Goal: Task Accomplishment & Management: Use online tool/utility

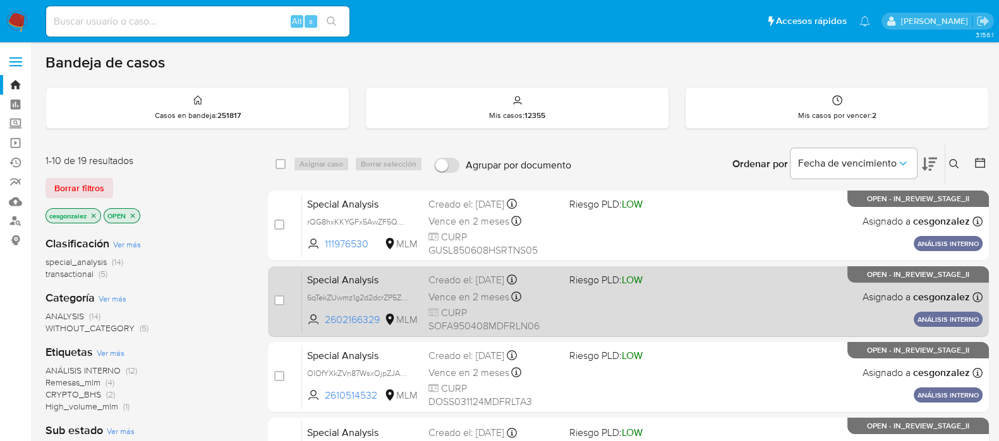
click at [602, 309] on div "Special Analysis 6qTekZUwmz1g2d2dcrZP5Z6v 2602166329 MLM Riesgo PLD: LOW Creado…" at bounding box center [642, 302] width 680 height 64
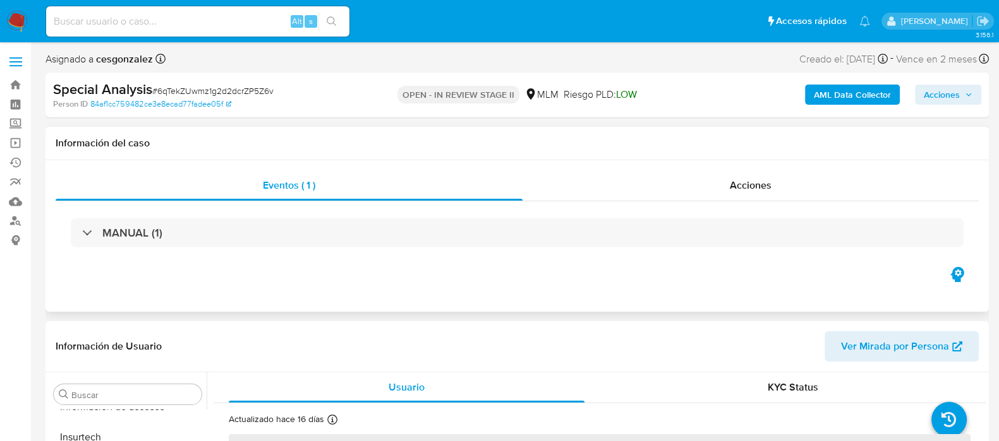
scroll to position [533, 0]
select select "10"
click at [742, 177] on div "Acciones" at bounding box center [750, 186] width 456 height 30
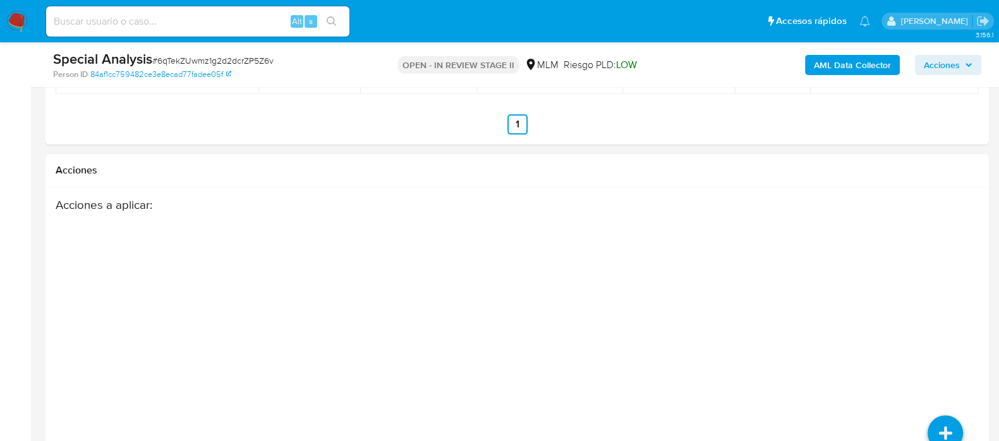
scroll to position [2099, 0]
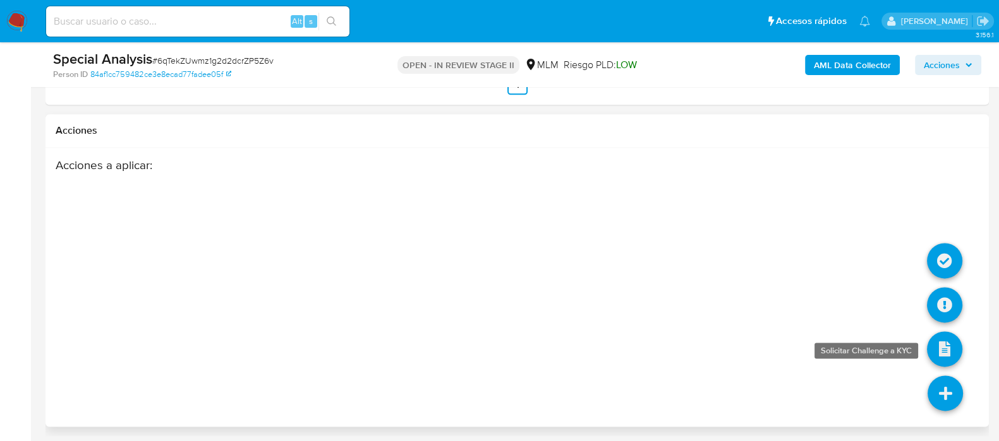
drag, startPoint x: 928, startPoint y: 389, endPoint x: 951, endPoint y: 339, distance: 55.2
click at [932, 387] on icon at bounding box center [944, 393] width 35 height 35
click at [947, 308] on icon at bounding box center [944, 304] width 35 height 35
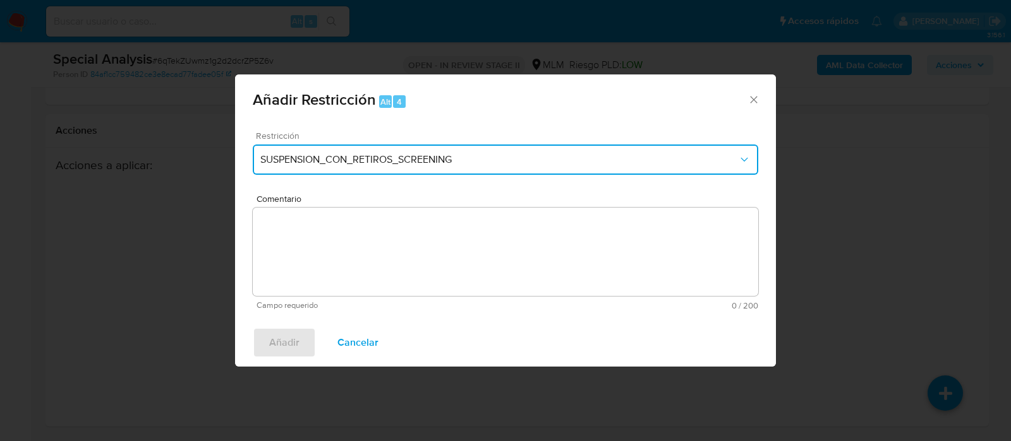
click at [530, 166] on button "SUSPENSION_CON_RETIROS_SCREENING" at bounding box center [505, 160] width 505 height 30
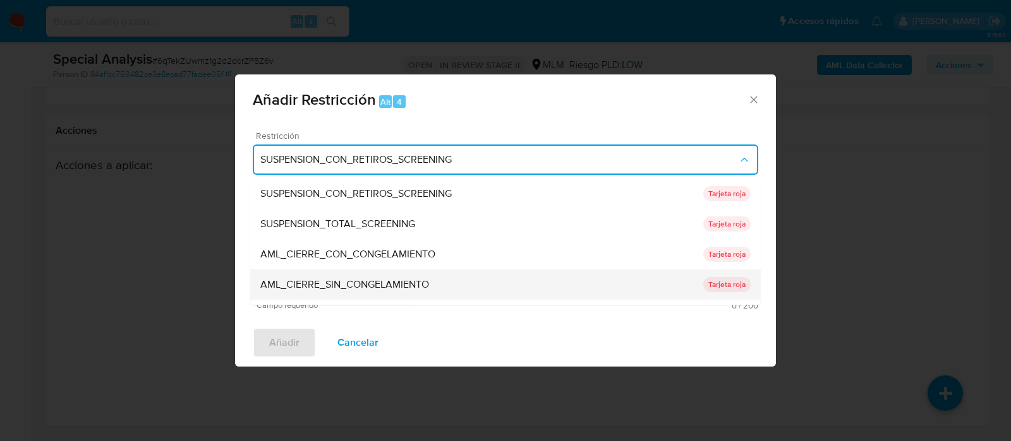
drag, startPoint x: 443, startPoint y: 284, endPoint x: 268, endPoint y: 283, distance: 175.0
click at [268, 283] on div "AML_CIERRE_SIN_CONGELAMIENTO" at bounding box center [481, 285] width 443 height 30
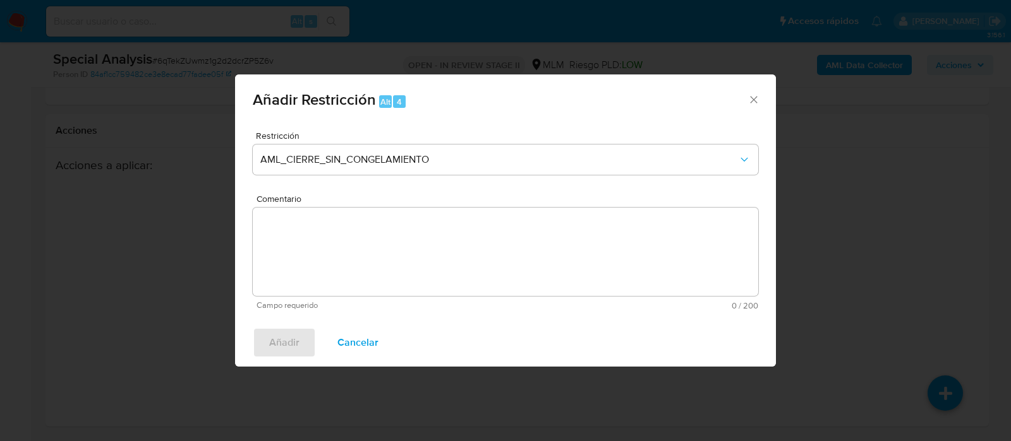
click at [755, 93] on icon "Cerrar ventana" at bounding box center [753, 99] width 13 height 13
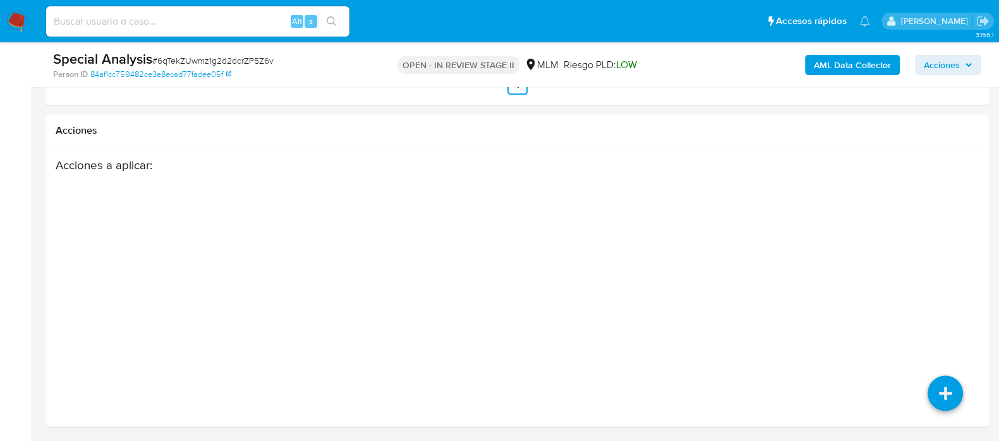
click at [21, 17] on img at bounding box center [16, 21] width 21 height 21
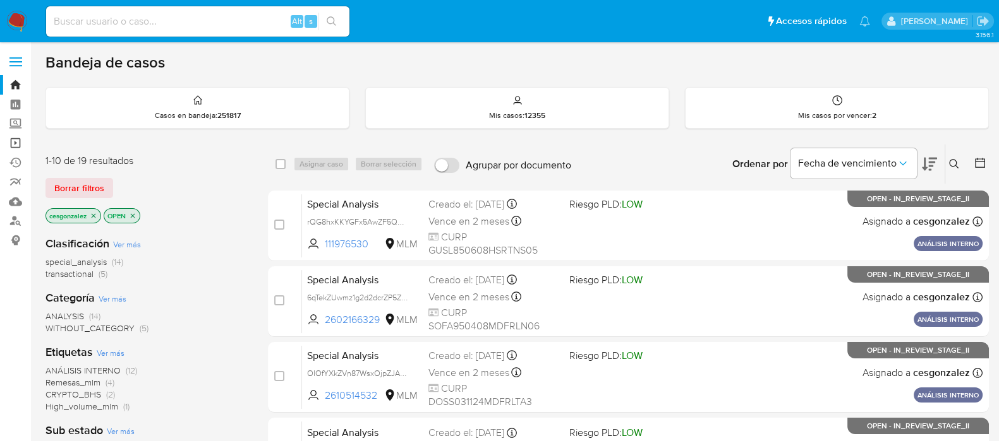
click at [16, 144] on link "Operaciones masivas" at bounding box center [75, 143] width 150 height 20
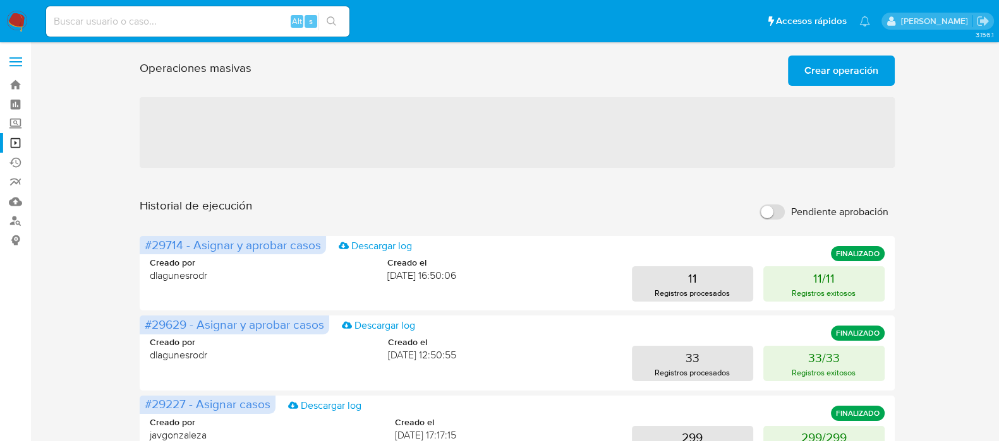
click at [841, 65] on span "Crear operación" at bounding box center [841, 71] width 74 height 28
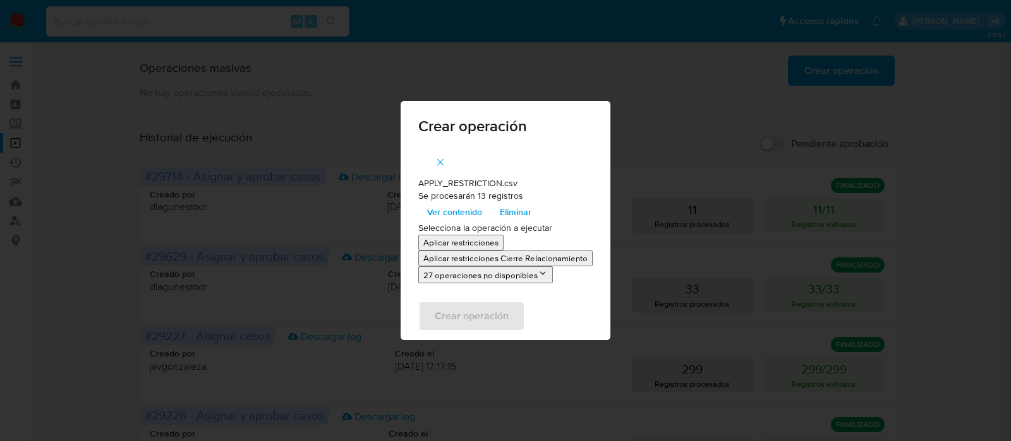
click at [486, 262] on p "Aplicar restricciones Cierre Relacionamiento" at bounding box center [505, 259] width 164 height 12
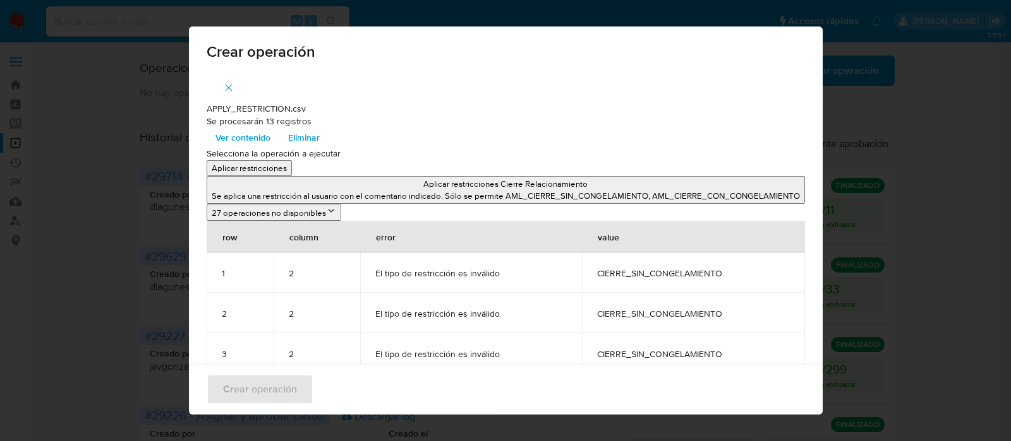
click at [326, 210] on icon at bounding box center [331, 211] width 10 height 10
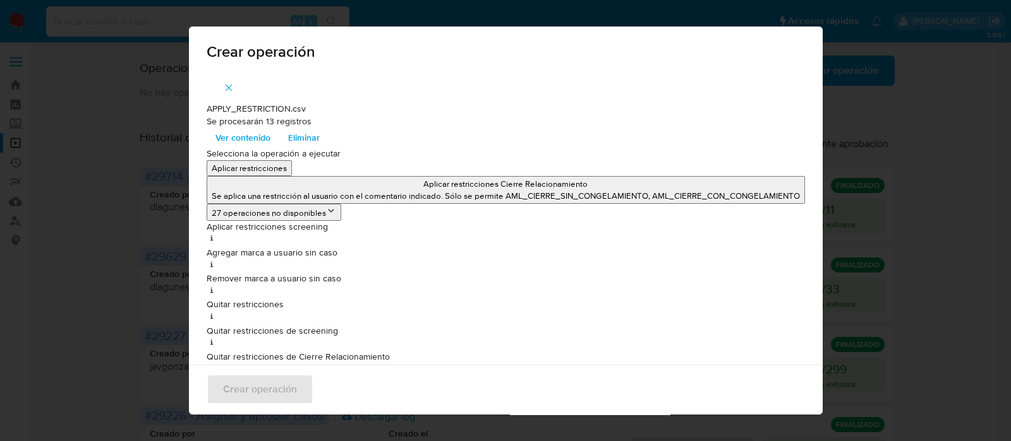
click at [326, 210] on icon at bounding box center [331, 211] width 10 height 10
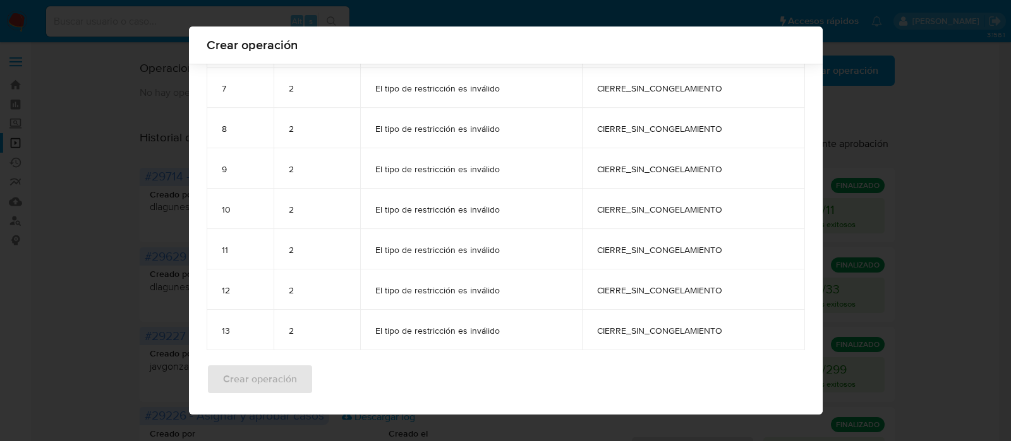
scroll to position [420, 0]
click at [372, 37] on div "Crear operación" at bounding box center [505, 45] width 633 height 37
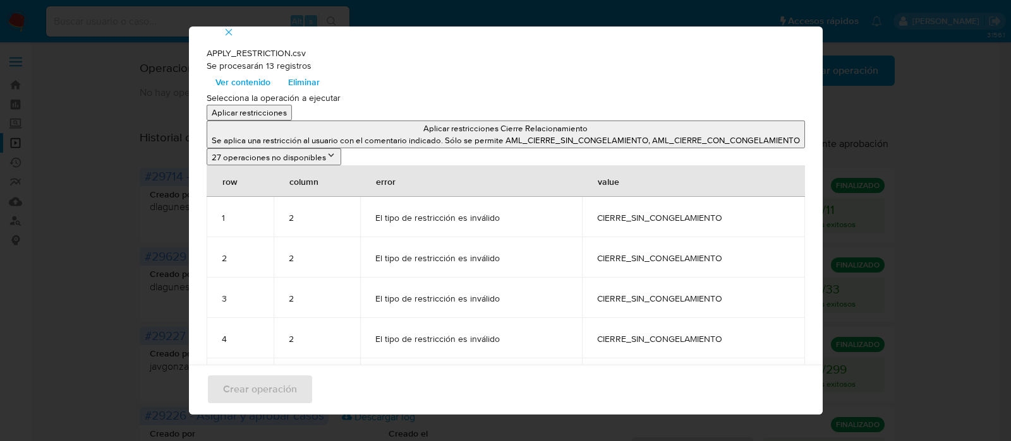
scroll to position [0, 0]
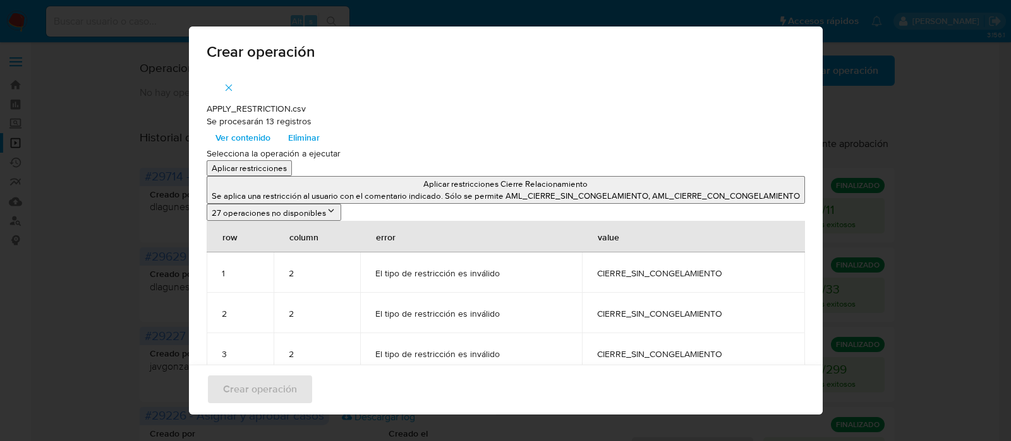
click at [300, 141] on span "Eliminar" at bounding box center [304, 138] width 32 height 18
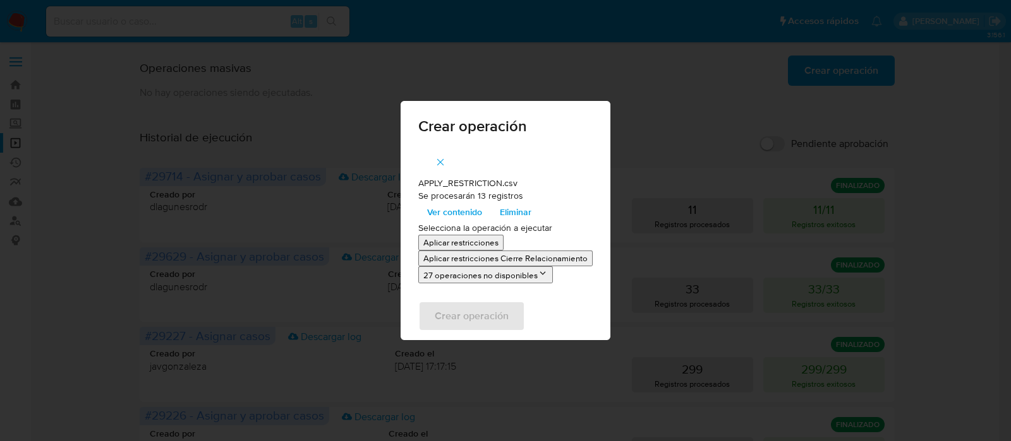
click at [513, 260] on p "Aplicar restricciones Cierre Relacionamiento" at bounding box center [505, 259] width 164 height 12
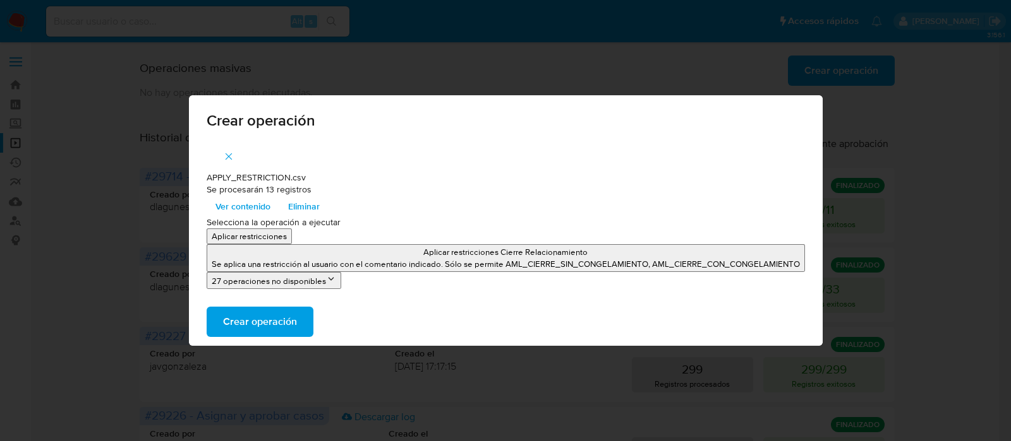
click at [327, 279] on icon at bounding box center [331, 279] width 10 height 10
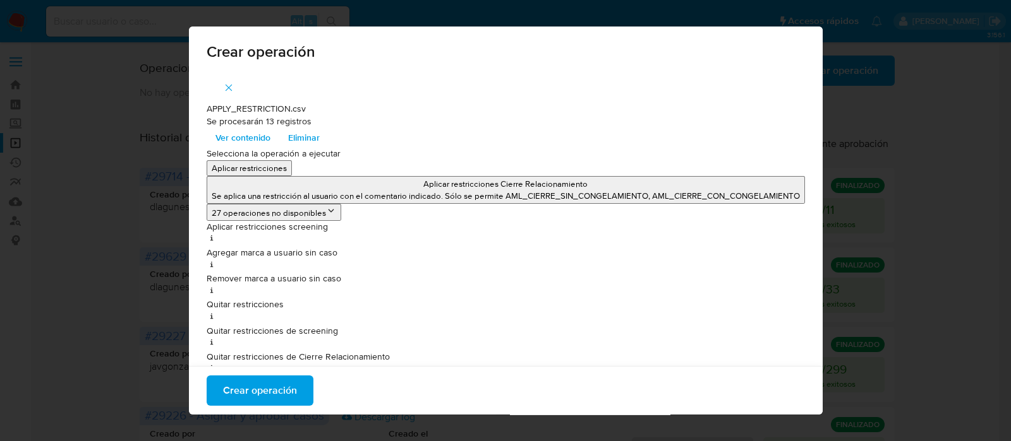
click at [437, 385] on div "Crear operación" at bounding box center [505, 390] width 633 height 49
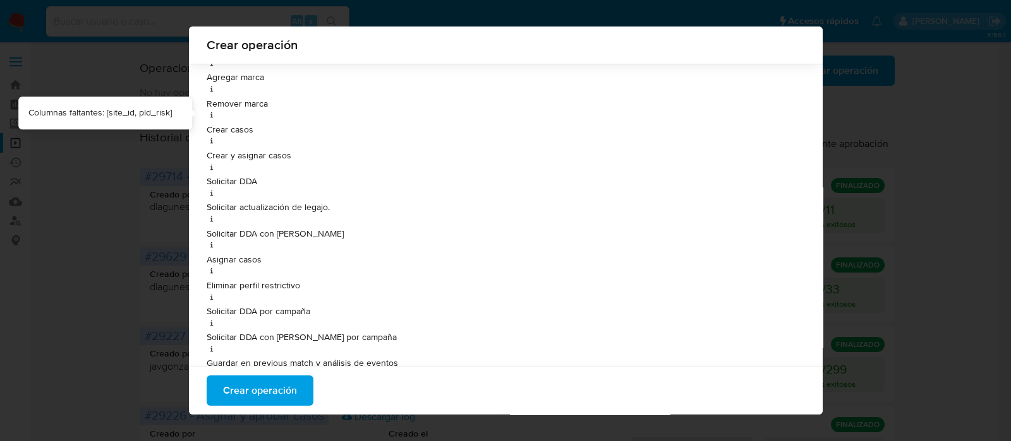
scroll to position [385, 0]
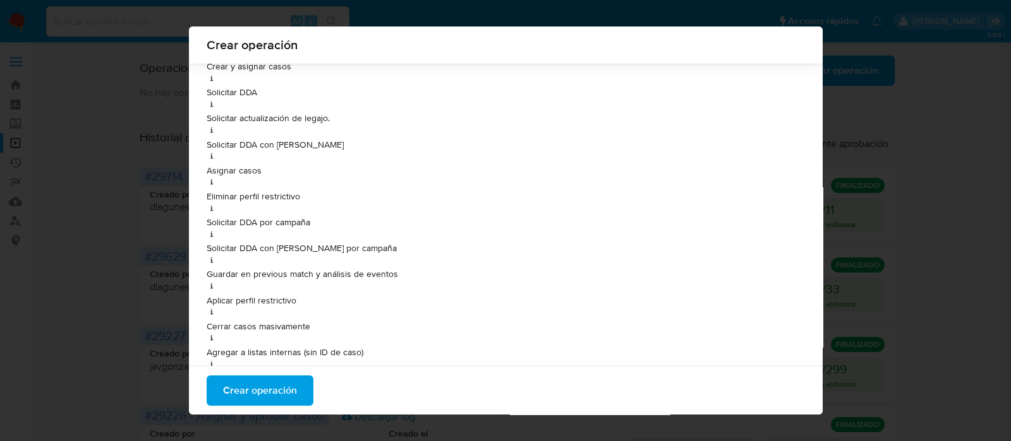
click at [100, 228] on div "Crear operación APPLY_RESTRICTION.csv Se procesarán 13 registros Ver contenido …" at bounding box center [505, 220] width 1011 height 441
